Goal: Browse casually: Explore the website without a specific task or goal

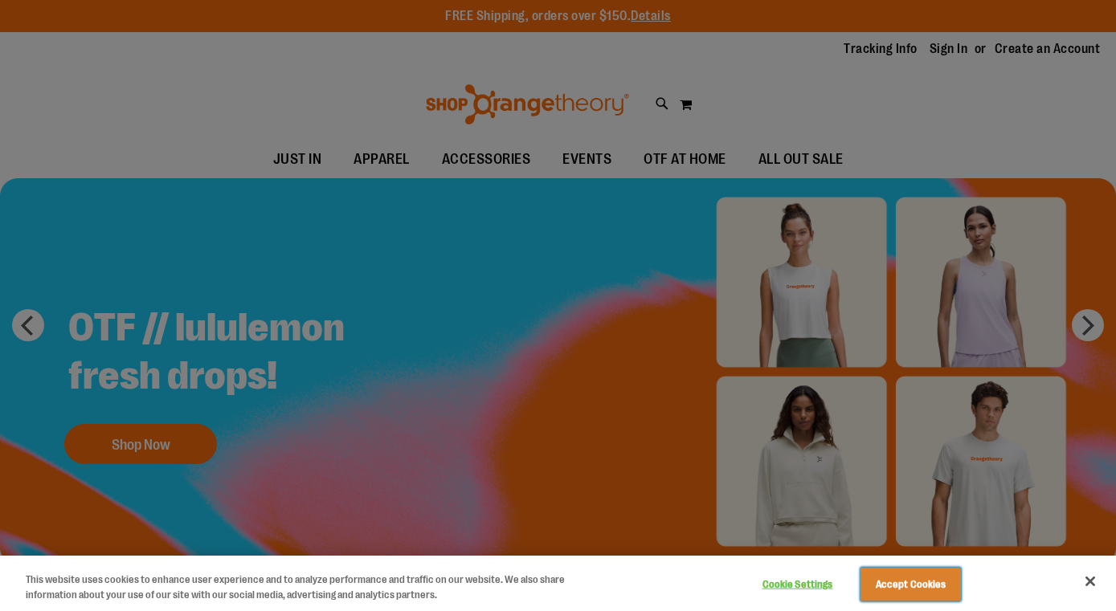
click at [927, 579] on button "Accept Cookies" at bounding box center [910, 585] width 100 height 34
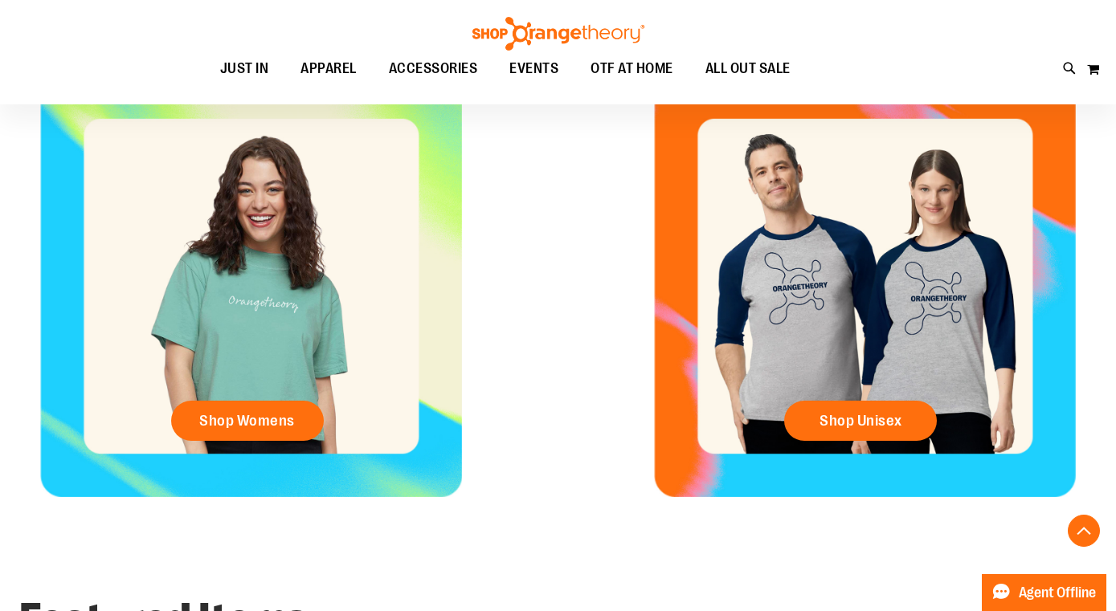
scroll to position [650, 0]
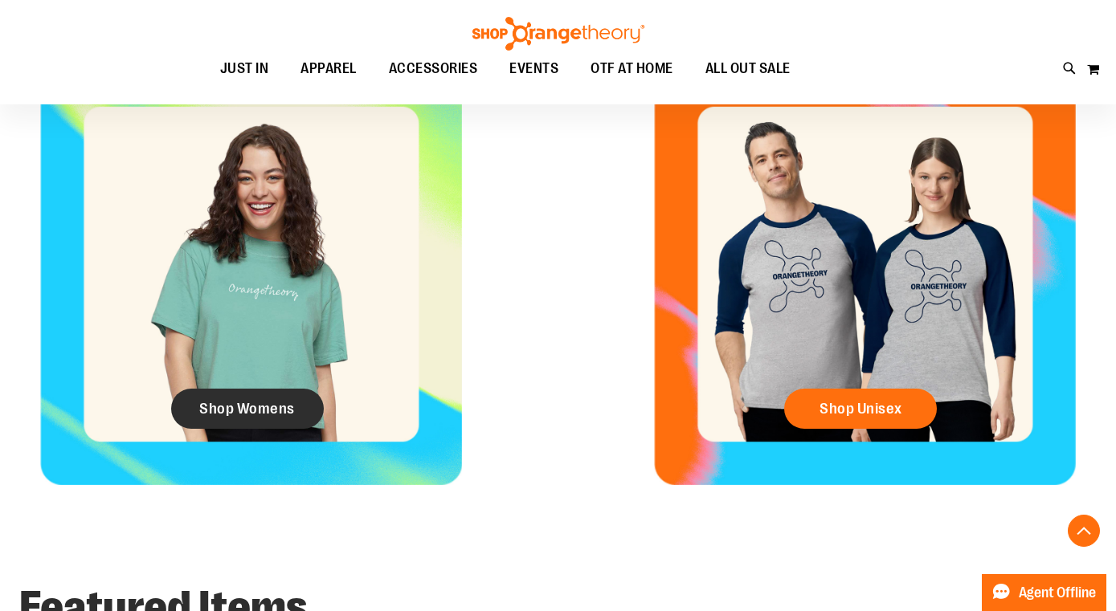
click at [266, 403] on span "Shop Womens" at bounding box center [247, 409] width 96 height 18
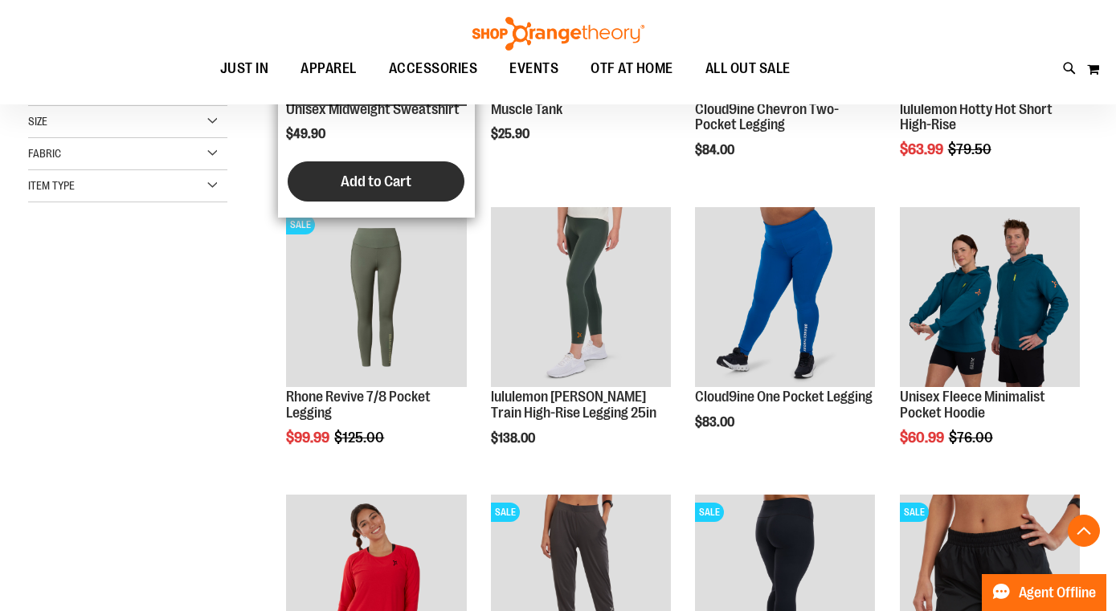
scroll to position [413, 0]
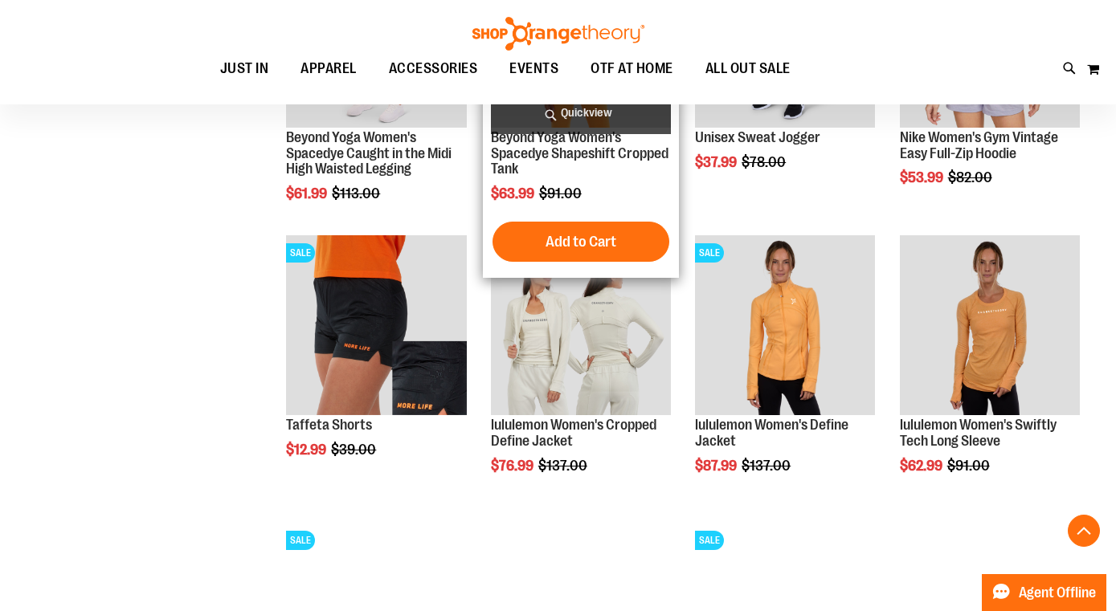
scroll to position [1264, 0]
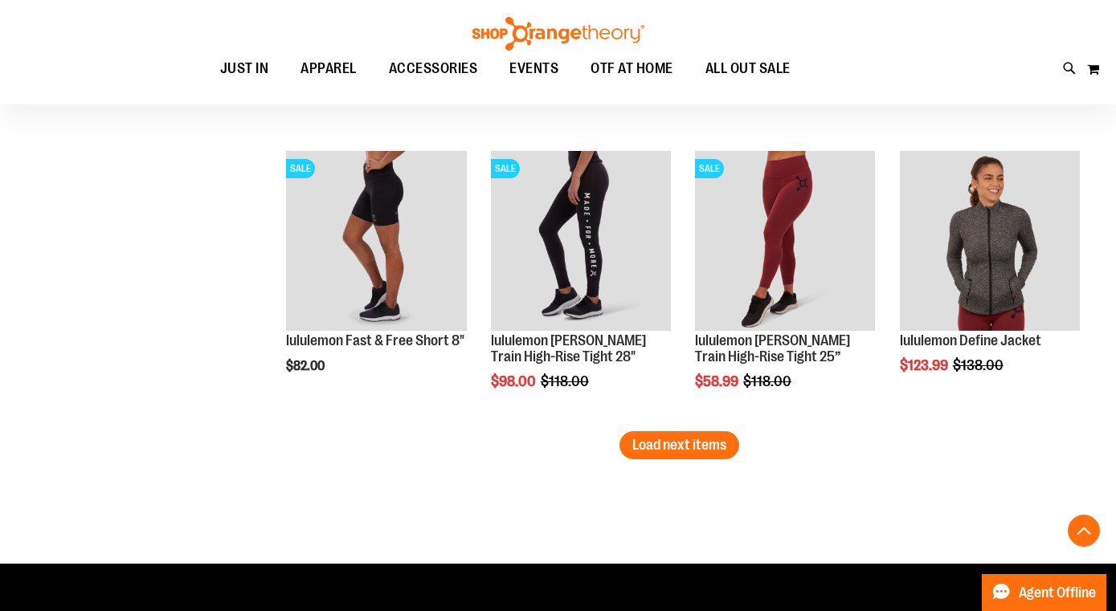
scroll to position [2481, 0]
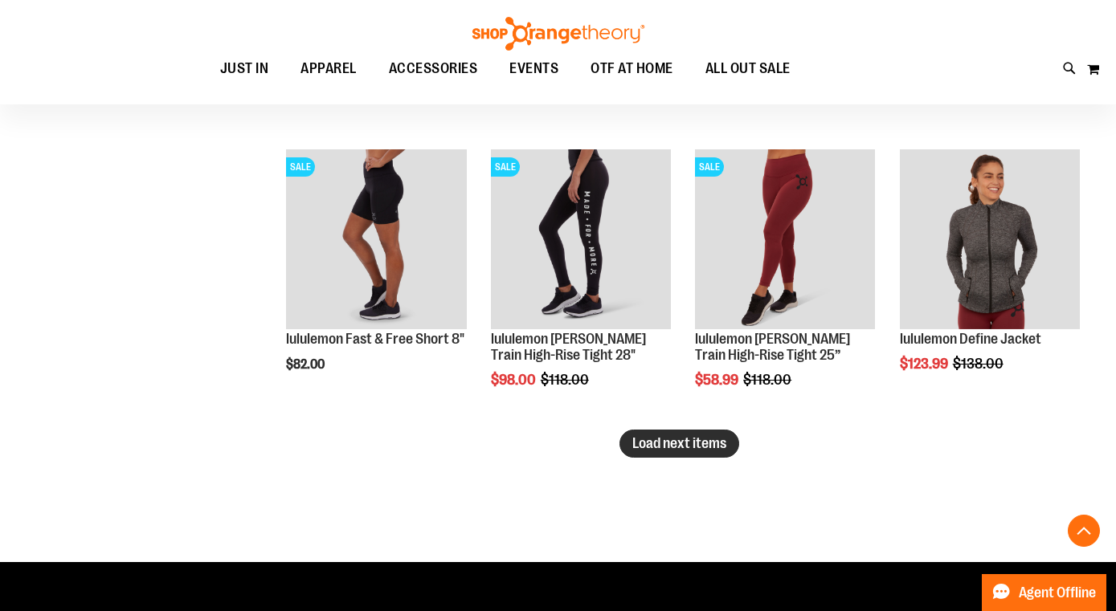
click at [718, 444] on span "Load next items" at bounding box center [679, 443] width 94 height 16
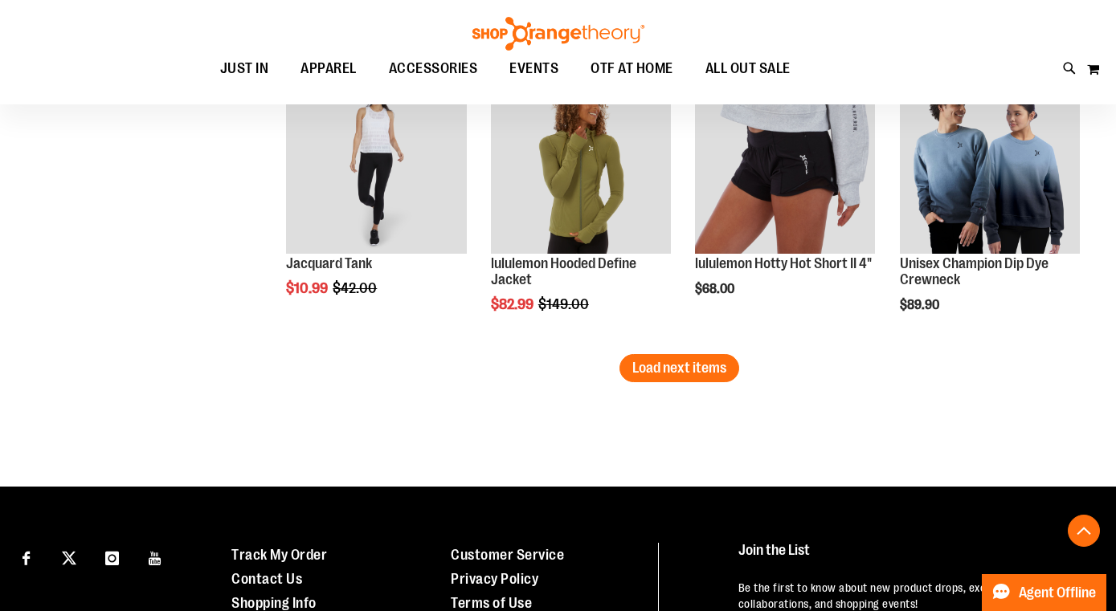
scroll to position [3422, 0]
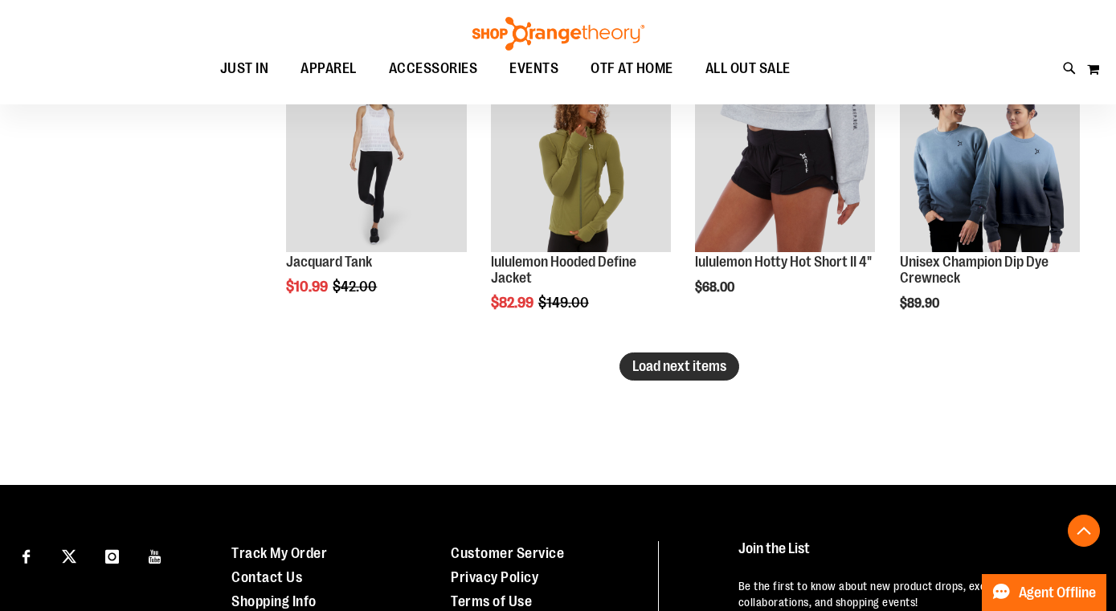
click at [685, 373] on span "Load next items" at bounding box center [679, 366] width 94 height 16
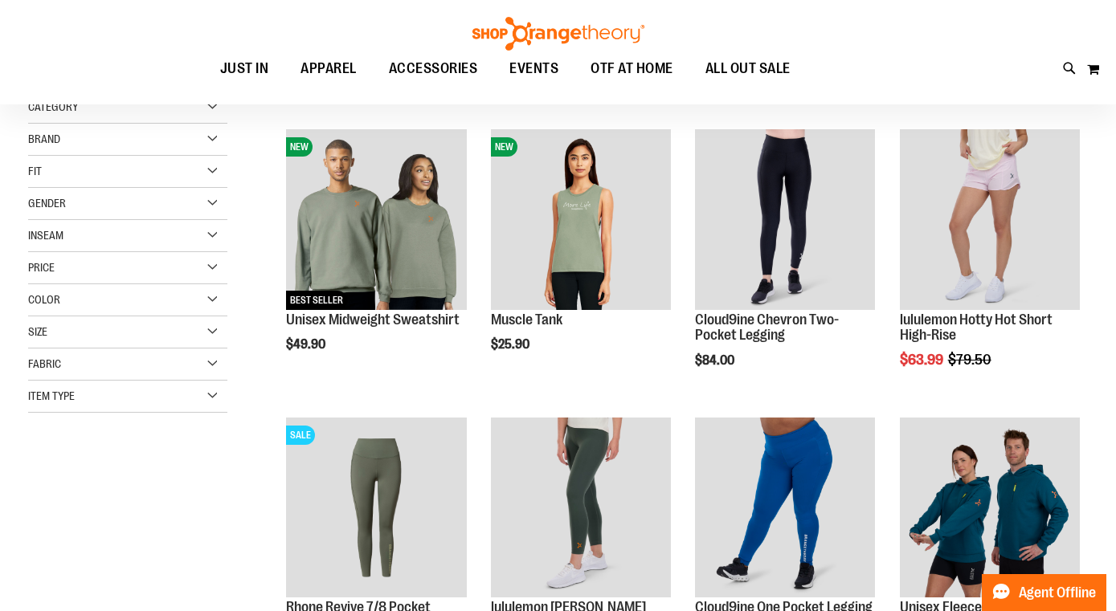
scroll to position [53, 0]
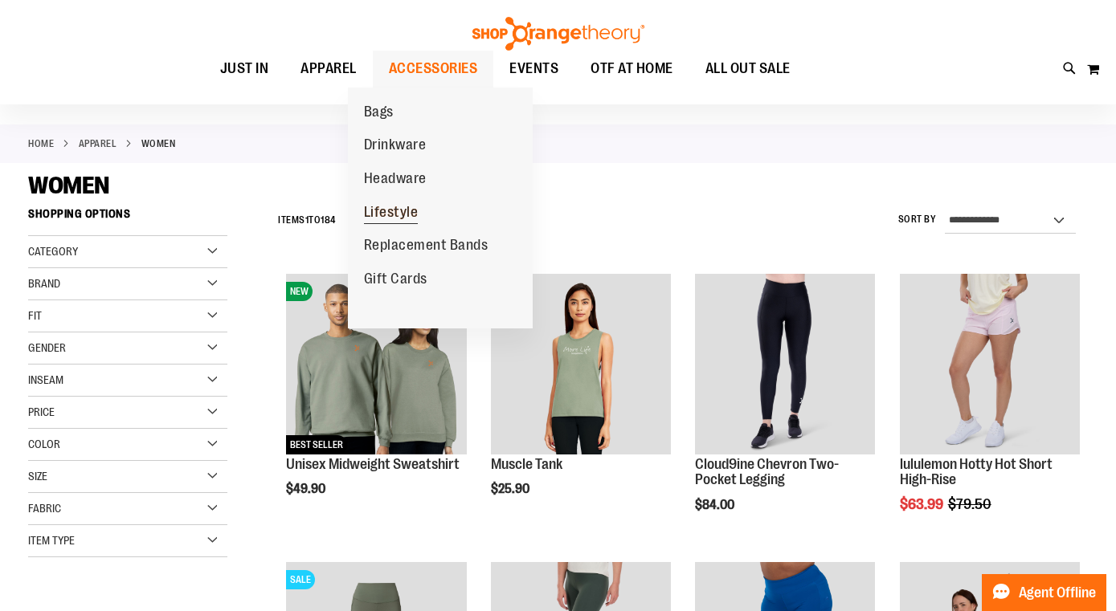
click at [404, 219] on span "Lifestyle" at bounding box center [391, 214] width 55 height 20
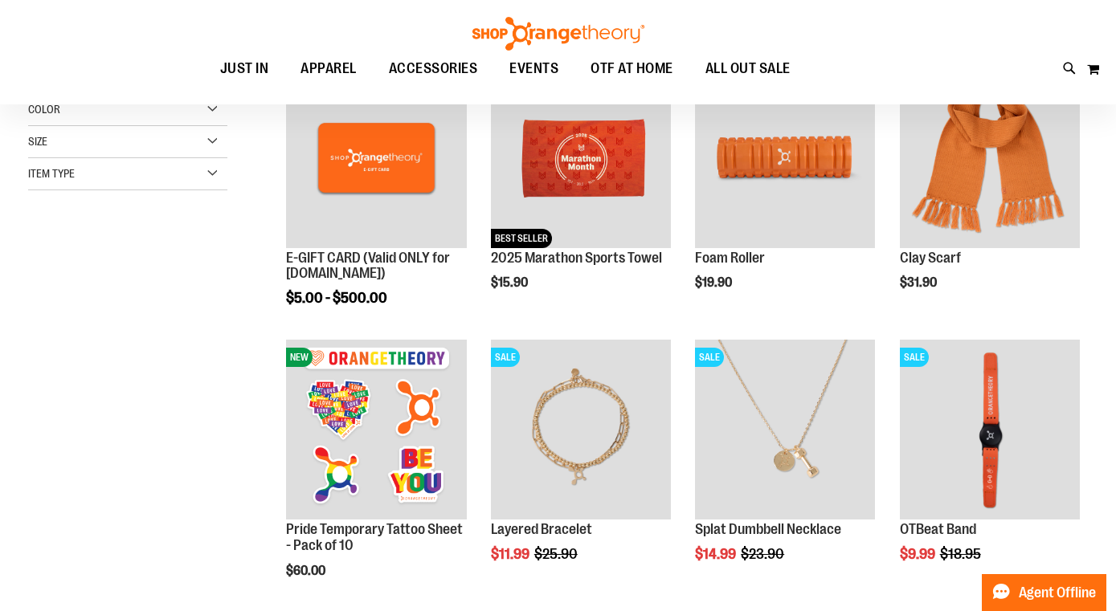
scroll to position [90, 0]
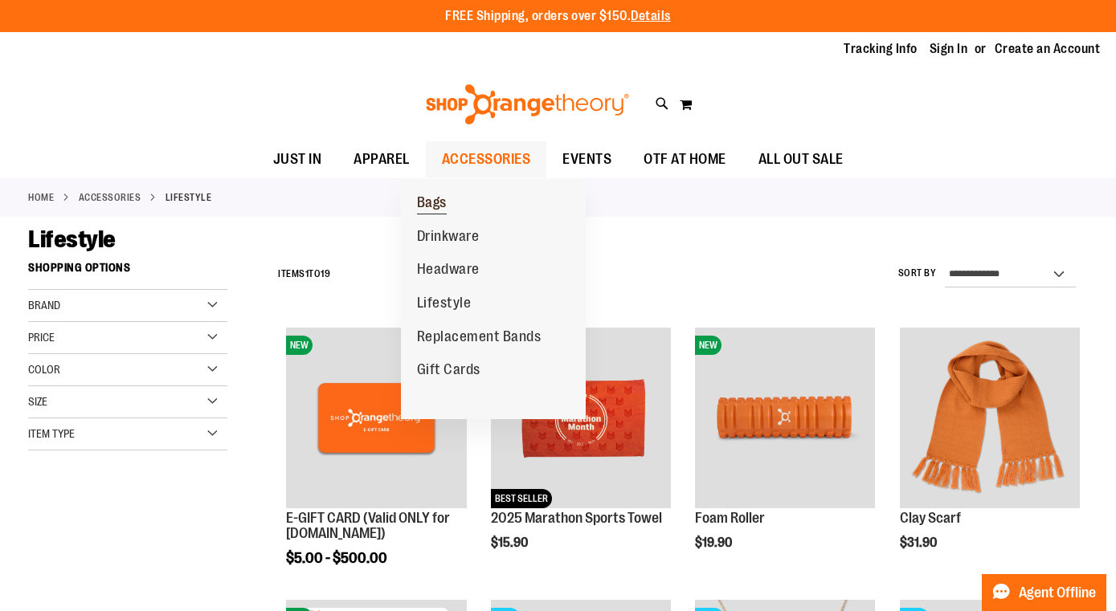
click at [432, 206] on span "Bags" at bounding box center [432, 204] width 30 height 20
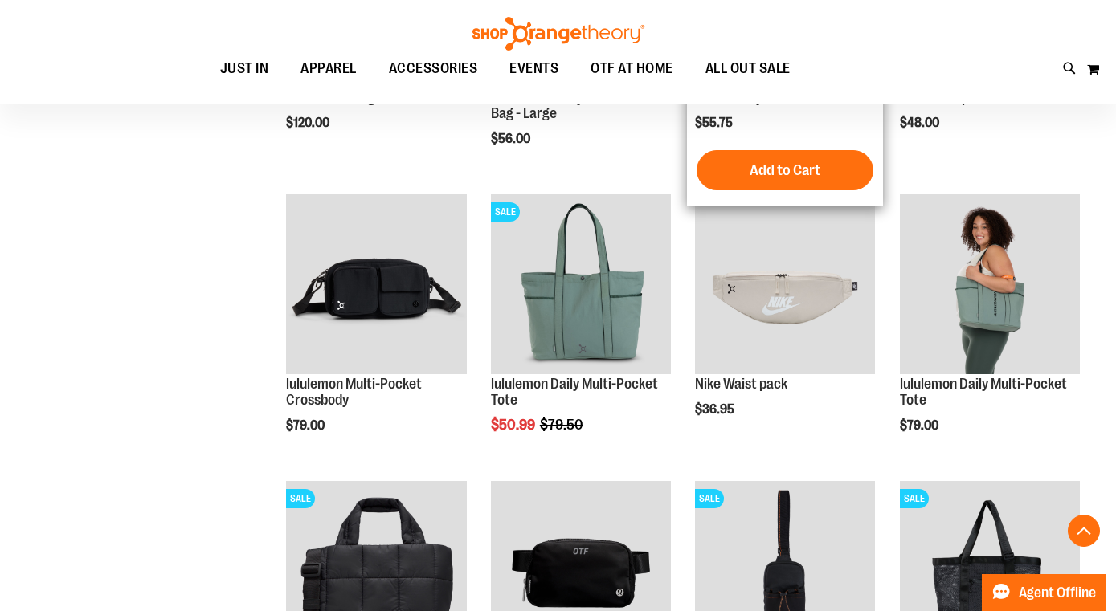
scroll to position [424, 0]
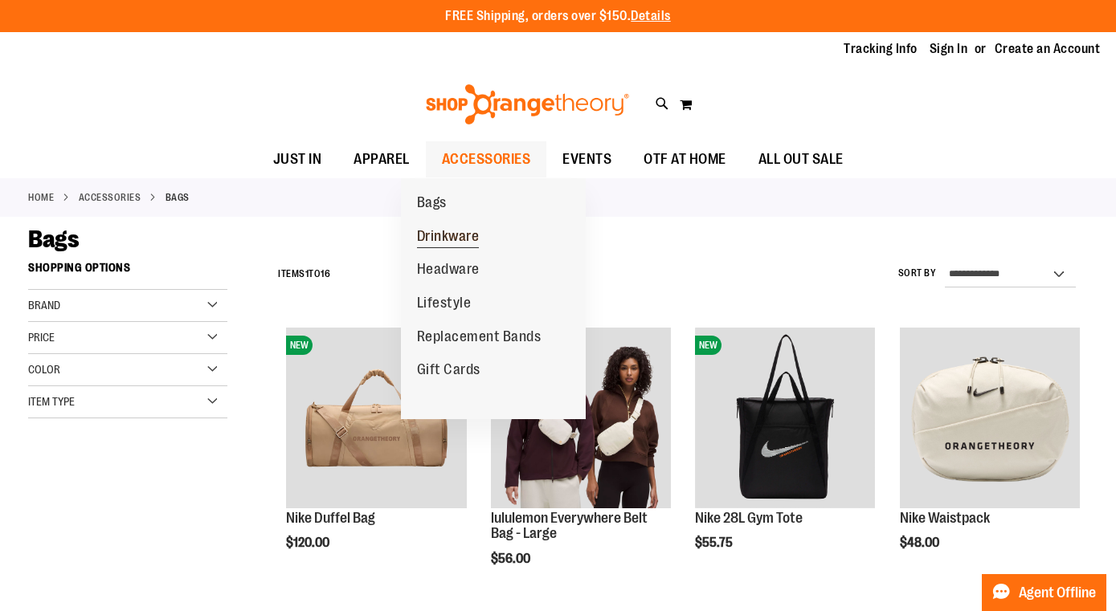
click at [468, 243] on span "Drinkware" at bounding box center [448, 238] width 63 height 20
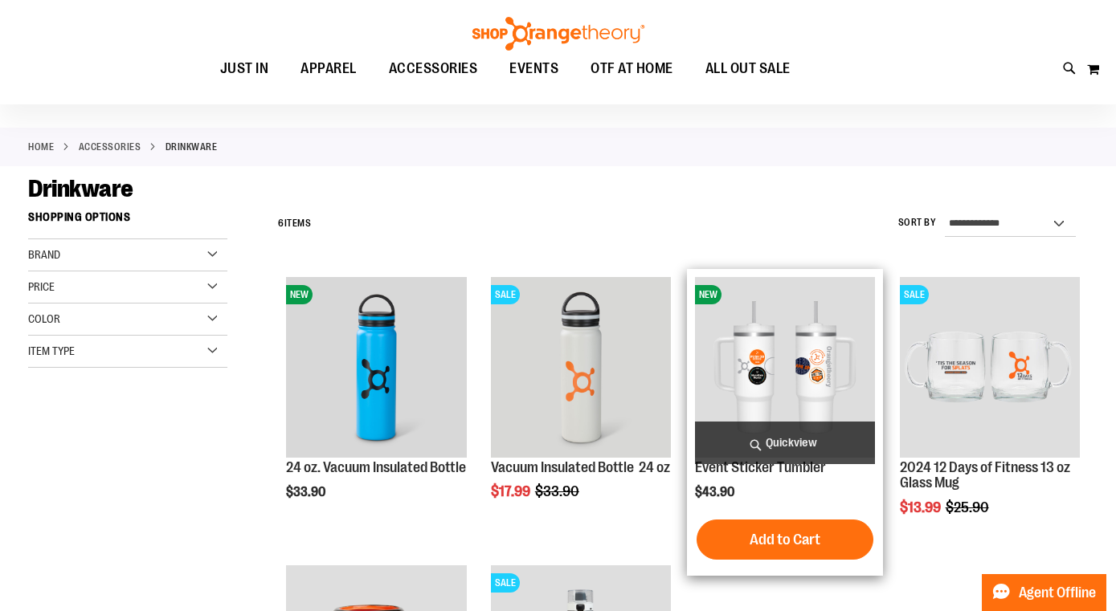
scroll to position [35, 0]
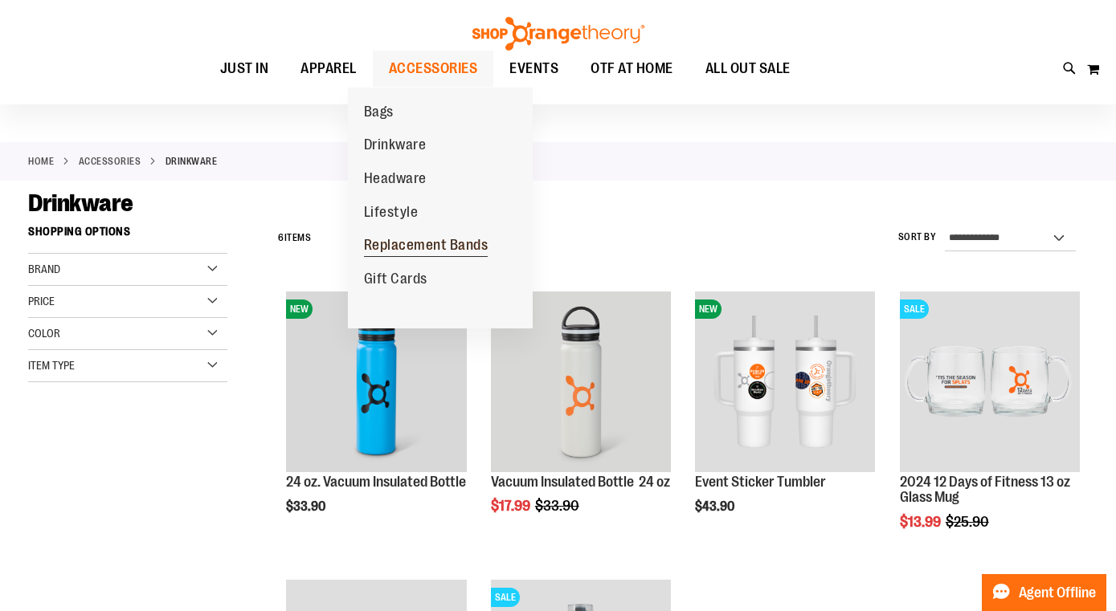
click at [473, 248] on span "Replacement Bands" at bounding box center [426, 247] width 125 height 20
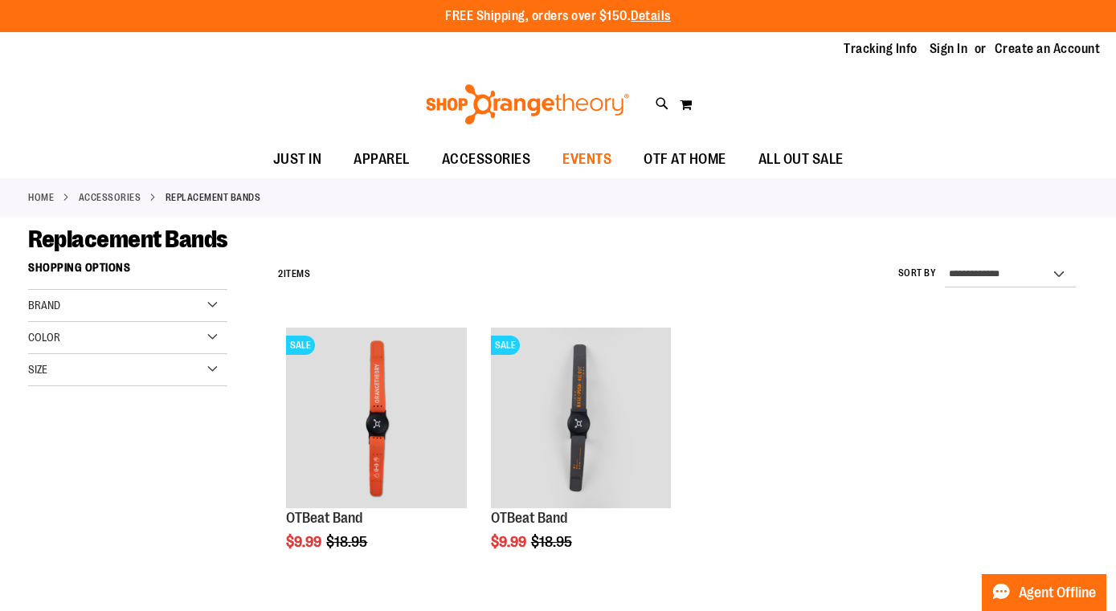
click at [579, 165] on span "EVENTS" at bounding box center [586, 159] width 49 height 36
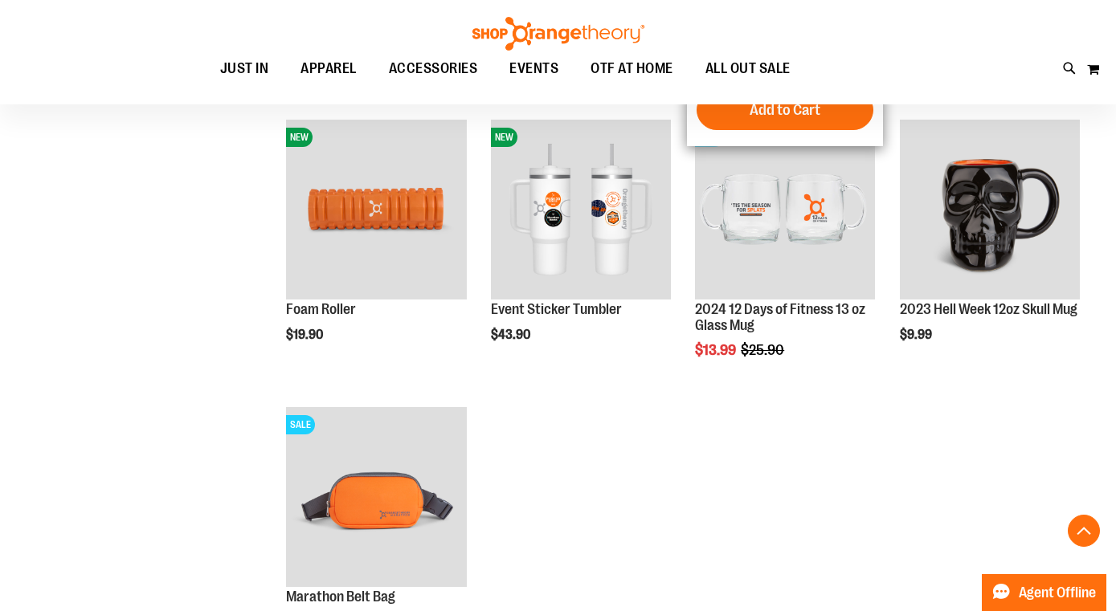
scroll to position [499, 0]
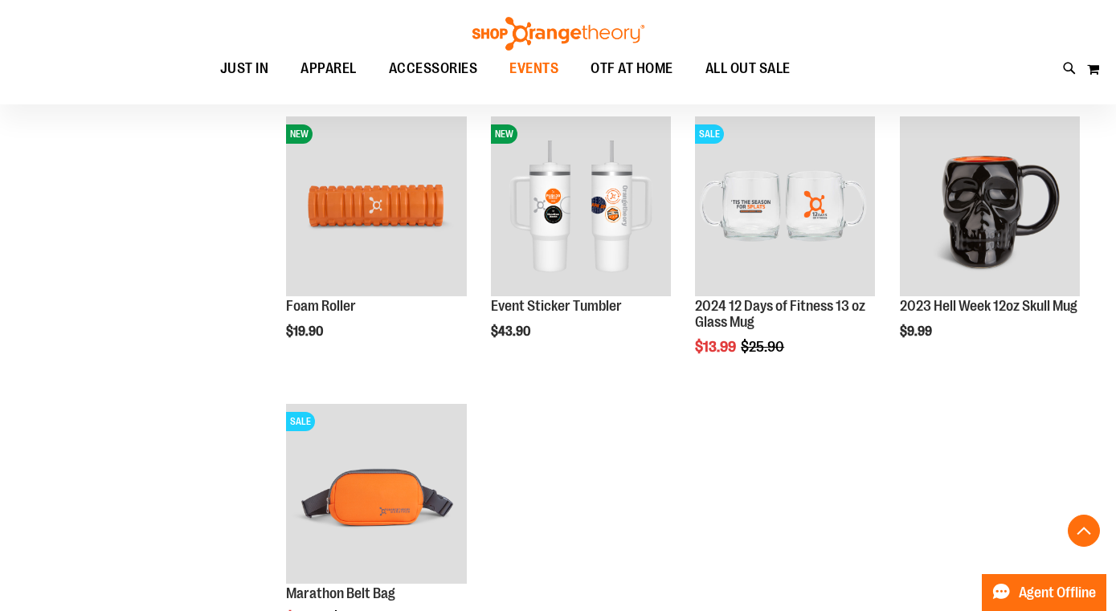
click at [536, 63] on span "EVENTS" at bounding box center [533, 69] width 49 height 36
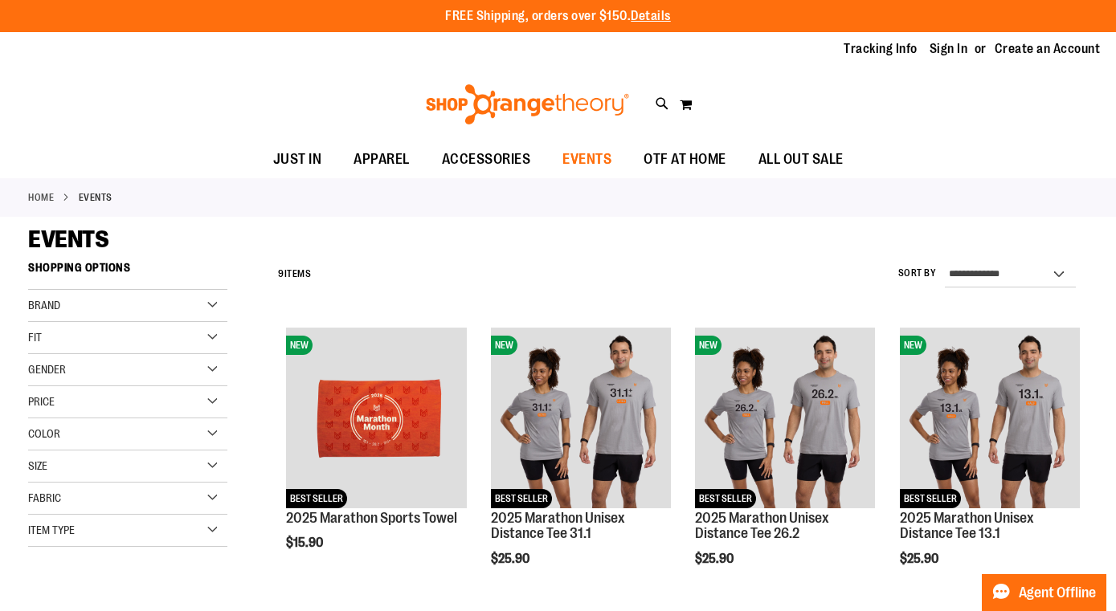
click at [590, 168] on span "EVENTS" at bounding box center [586, 159] width 49 height 36
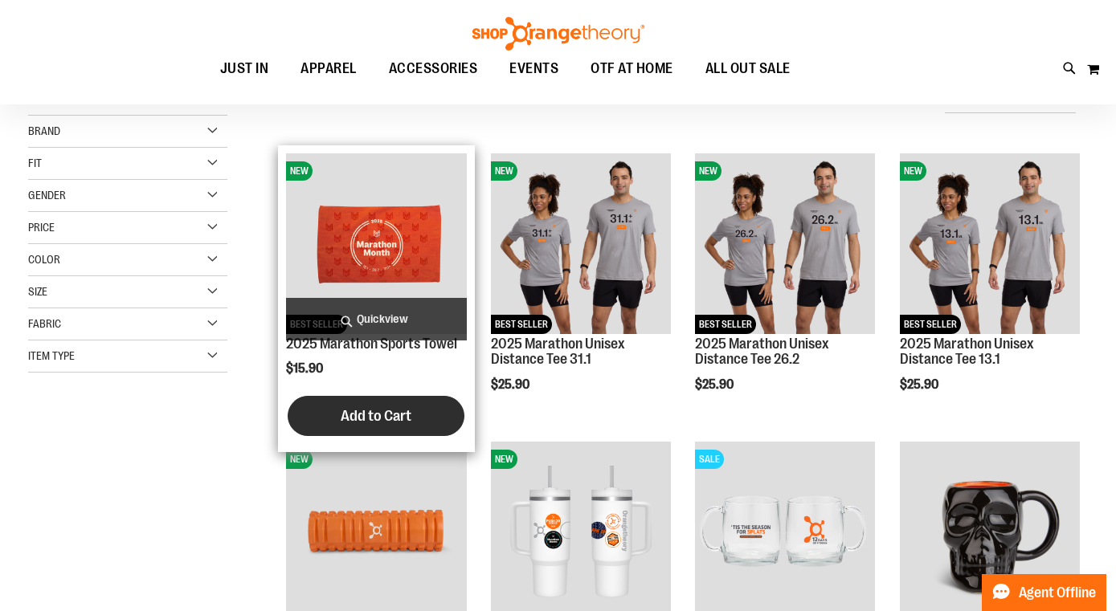
scroll to position [147, 0]
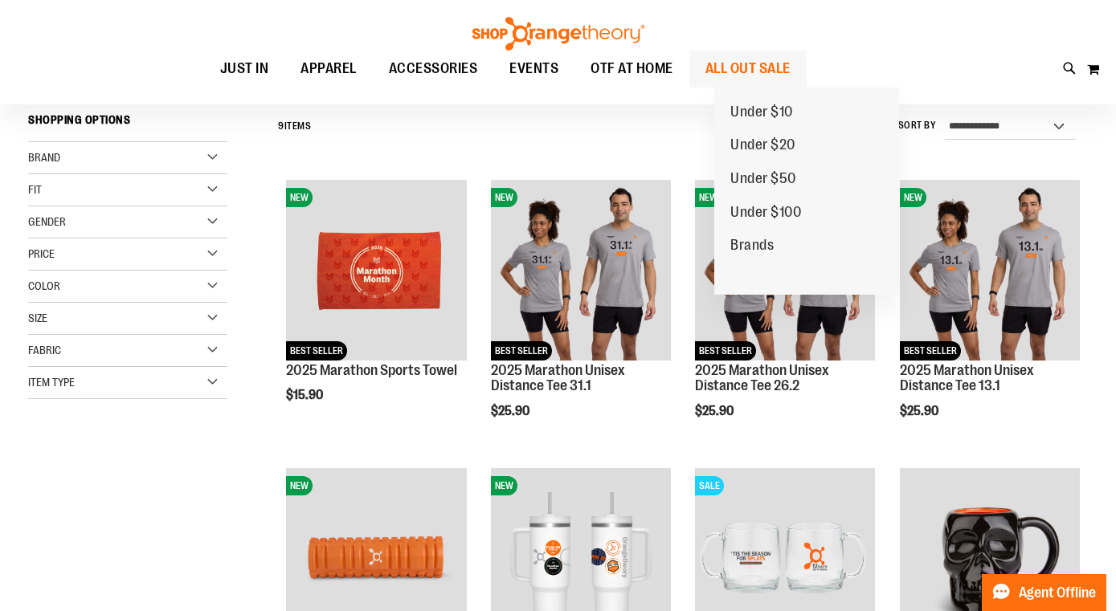
click at [784, 60] on span "ALL OUT SALE" at bounding box center [747, 69] width 85 height 36
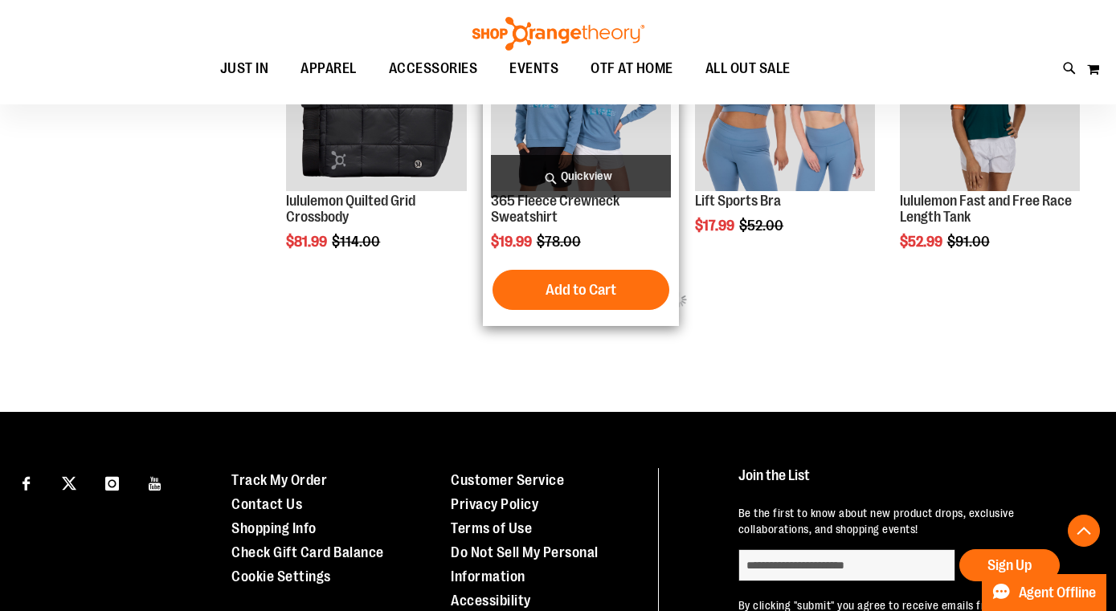
scroll to position [894, 0]
